Goal: Task Accomplishment & Management: Manage account settings

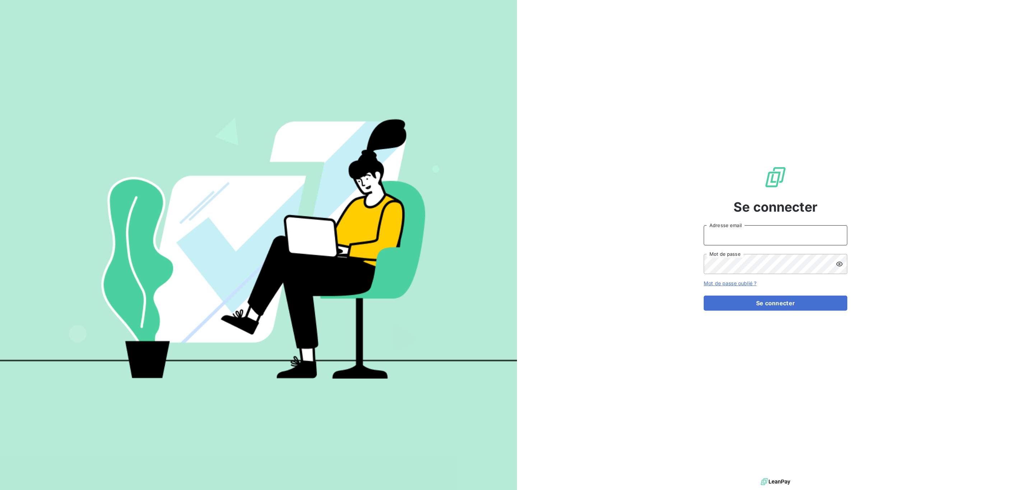
click at [731, 234] on input "Adresse email" at bounding box center [776, 235] width 144 height 20
type input "[EMAIL_ADDRESS][DOMAIN_NAME]"
click at [704, 296] on button "Se connecter" at bounding box center [776, 303] width 144 height 15
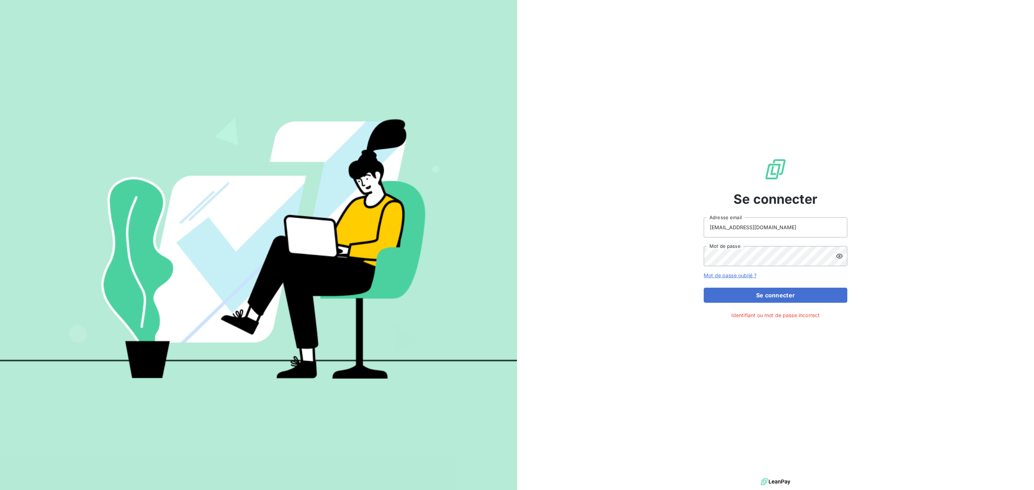
click at [838, 258] on icon at bounding box center [839, 256] width 7 height 7
click at [704, 288] on button "Se connecter" at bounding box center [776, 295] width 144 height 15
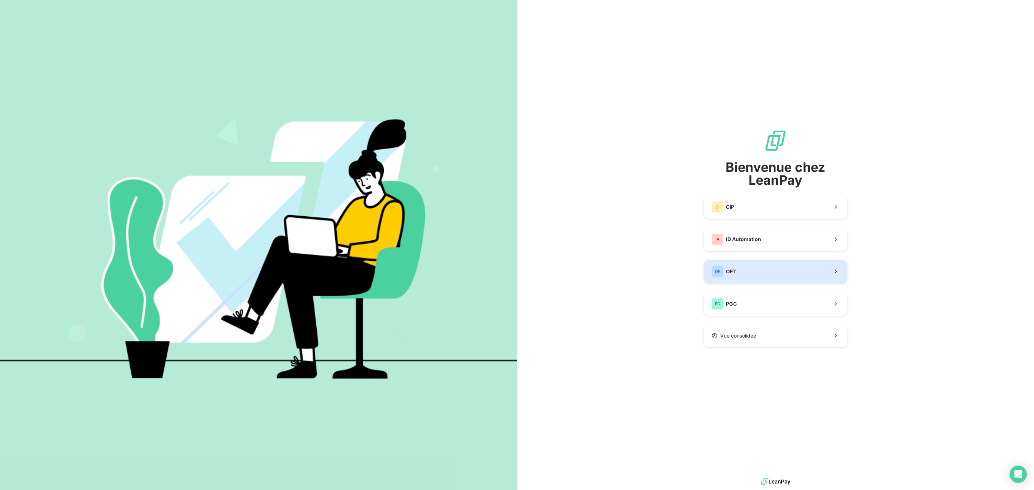
click at [773, 272] on button "OE OET" at bounding box center [776, 272] width 144 height 24
click at [751, 272] on button "OE OET" at bounding box center [776, 272] width 144 height 24
